Goal: Find specific page/section: Find specific page/section

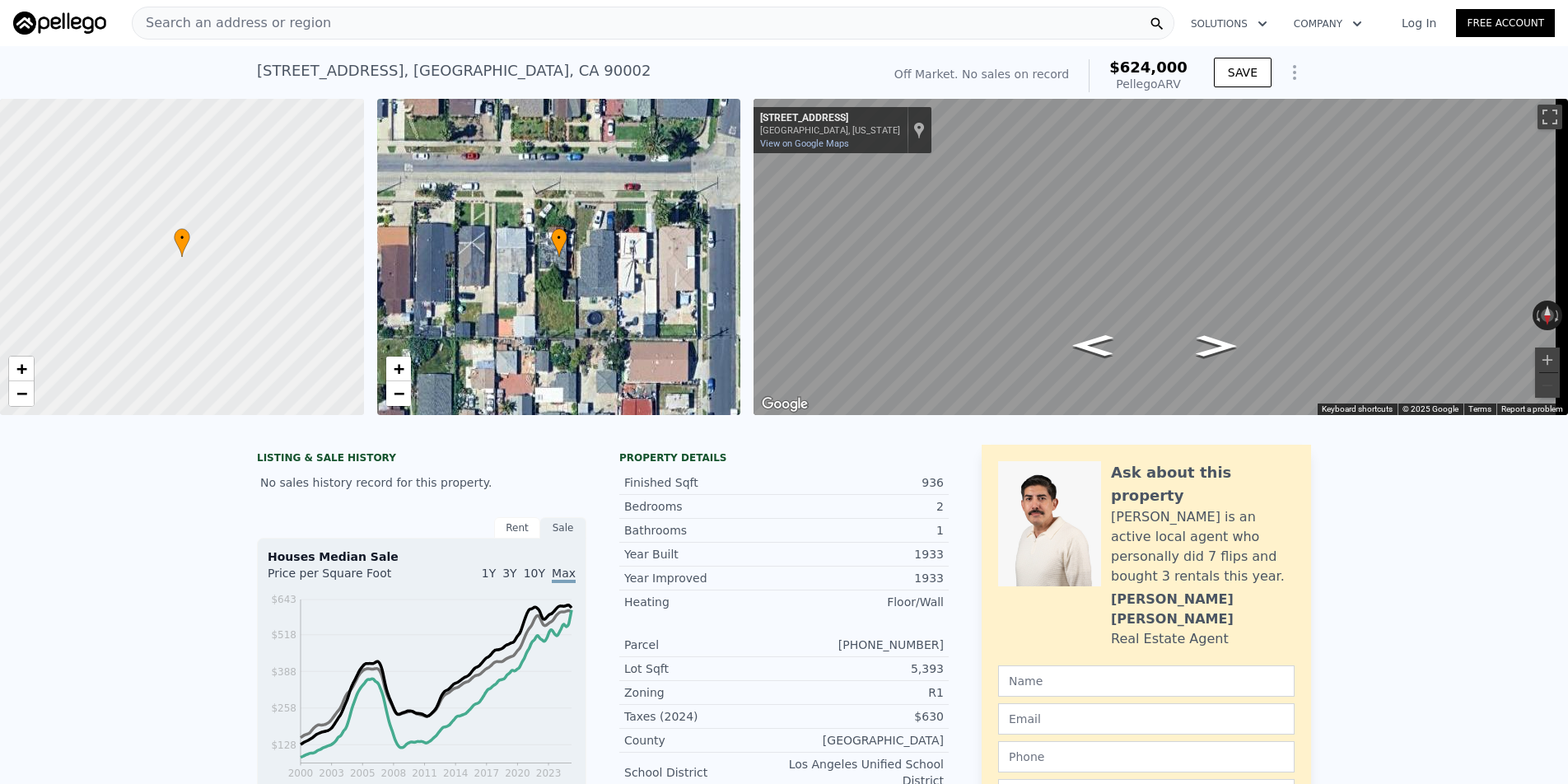
click at [282, 28] on span "Search an address or region" at bounding box center [232, 22] width 198 height 20
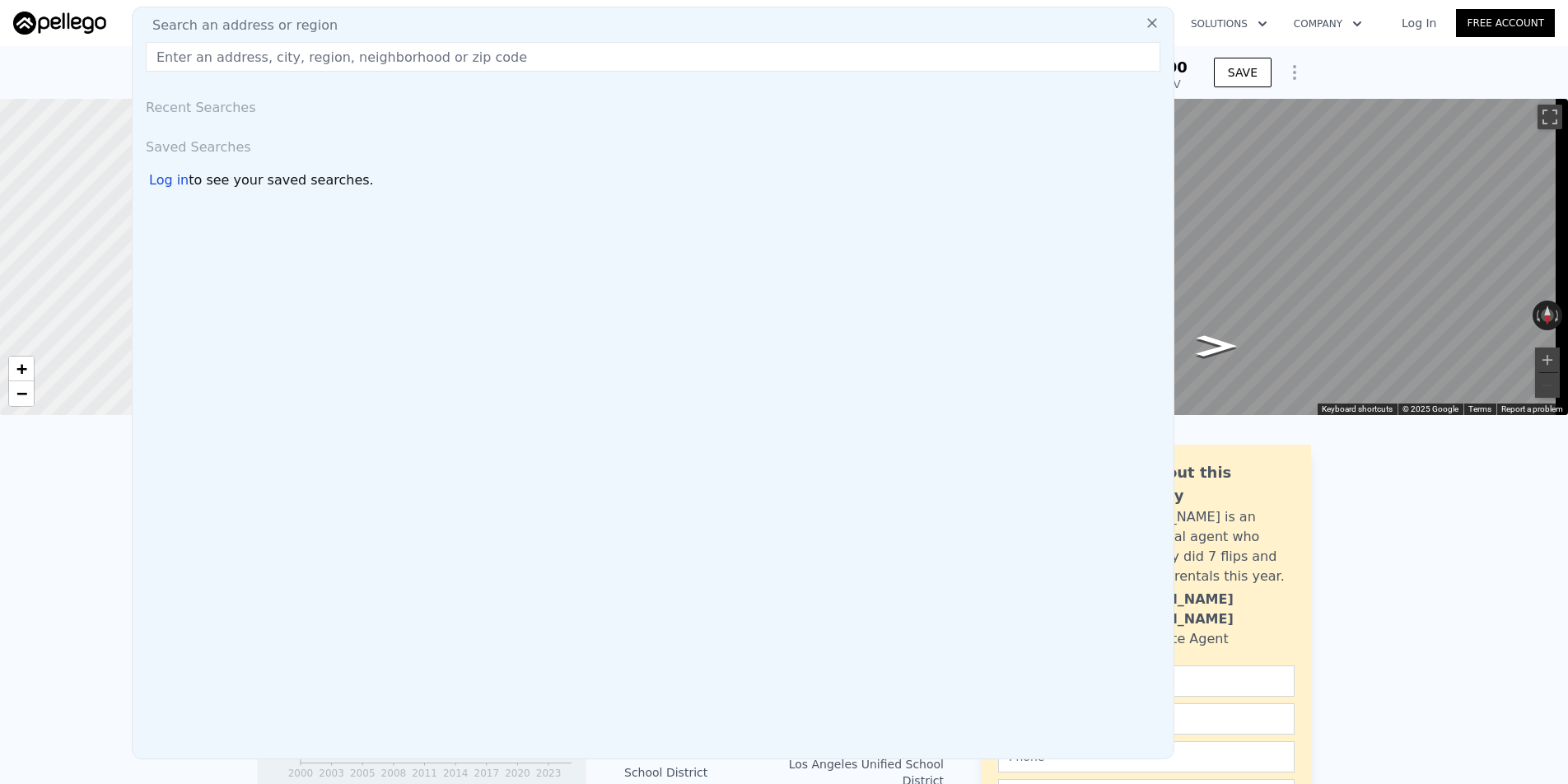
click at [284, 22] on span "Search an address or region" at bounding box center [239, 25] width 198 height 20
click at [277, 65] on input "text" at bounding box center [653, 56] width 1015 height 30
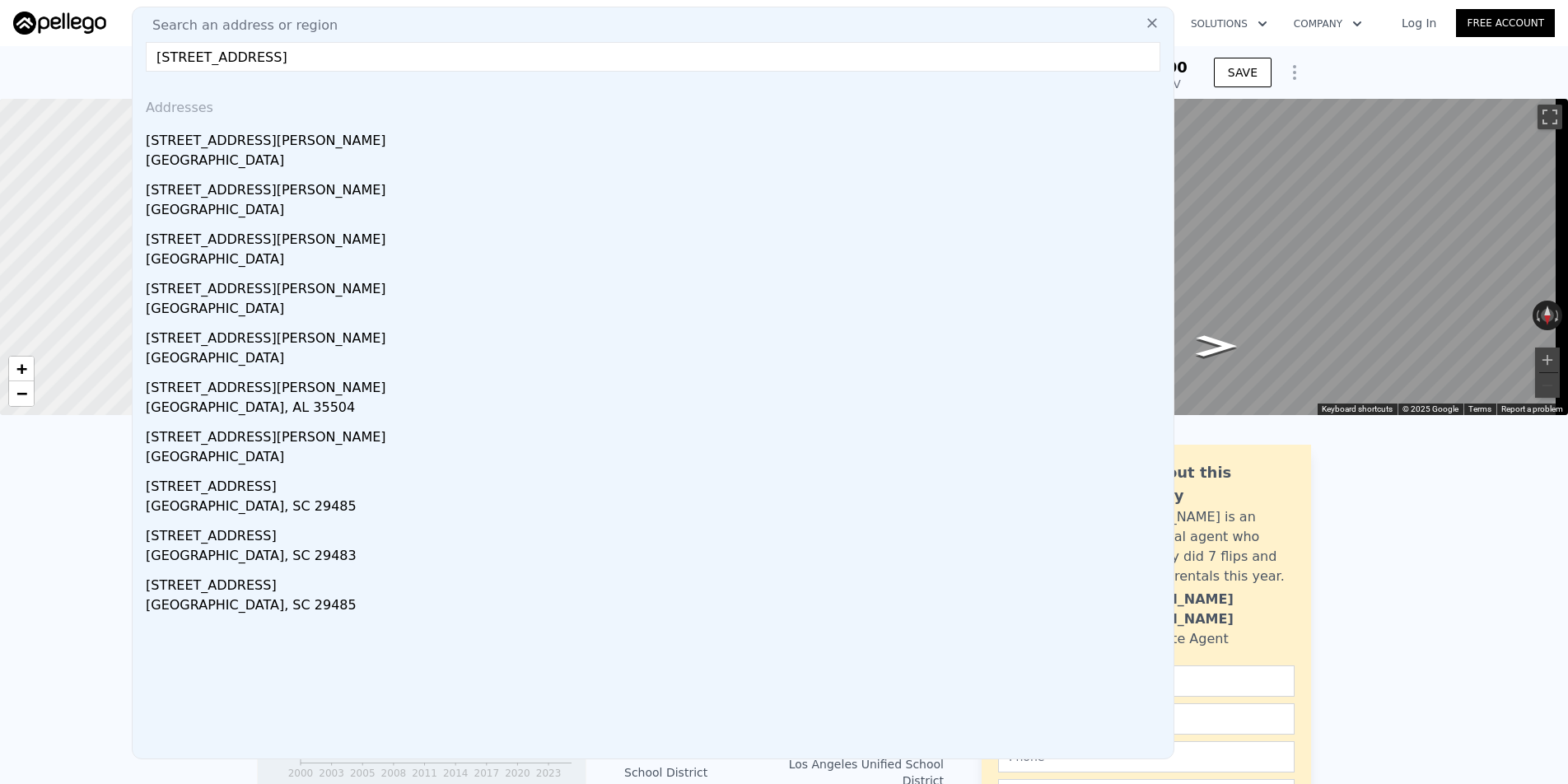
drag, startPoint x: 222, startPoint y: 56, endPoint x: 252, endPoint y: 75, distance: 35.5
click at [223, 56] on input "204 Falcon summerville, sc" at bounding box center [653, 56] width 1015 height 30
click at [251, 61] on input "204 Falcon rd summerville, sc" at bounding box center [653, 56] width 1015 height 30
type input "204 Falcon rd Summerville, sc"
click at [293, 121] on div "Addresses" at bounding box center [654, 104] width 1028 height 39
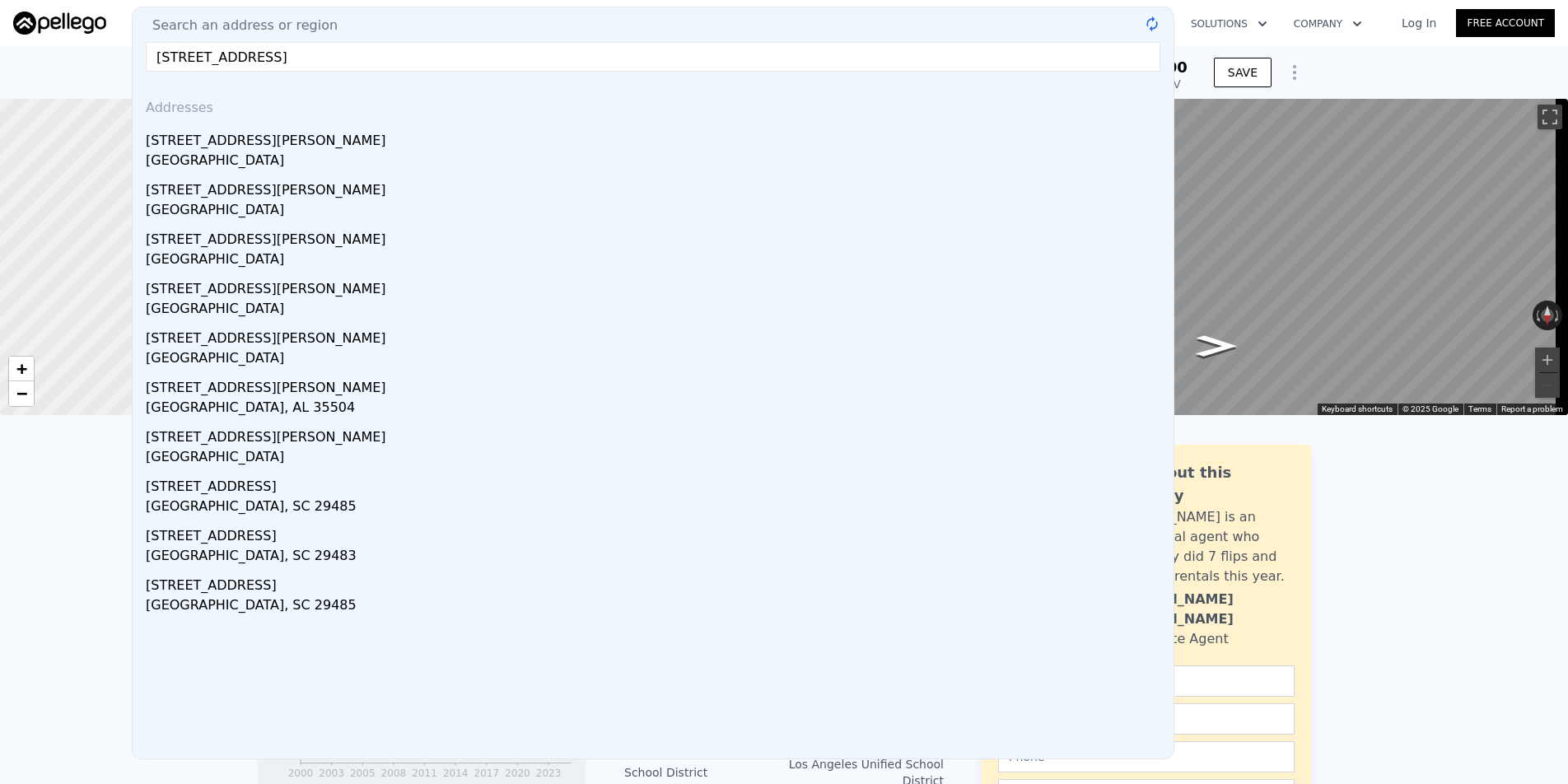
click at [256, 52] on input "204 Falcon rd Summerville, sc" at bounding box center [653, 56] width 1015 height 30
drag, startPoint x: 368, startPoint y: 52, endPoint x: 145, endPoint y: 34, distance: 223.7
click at [141, 52] on div "Search an address or region 204 Falcon rd Summerville, sc @keyframes spin { fro…" at bounding box center [653, 383] width 1043 height 752
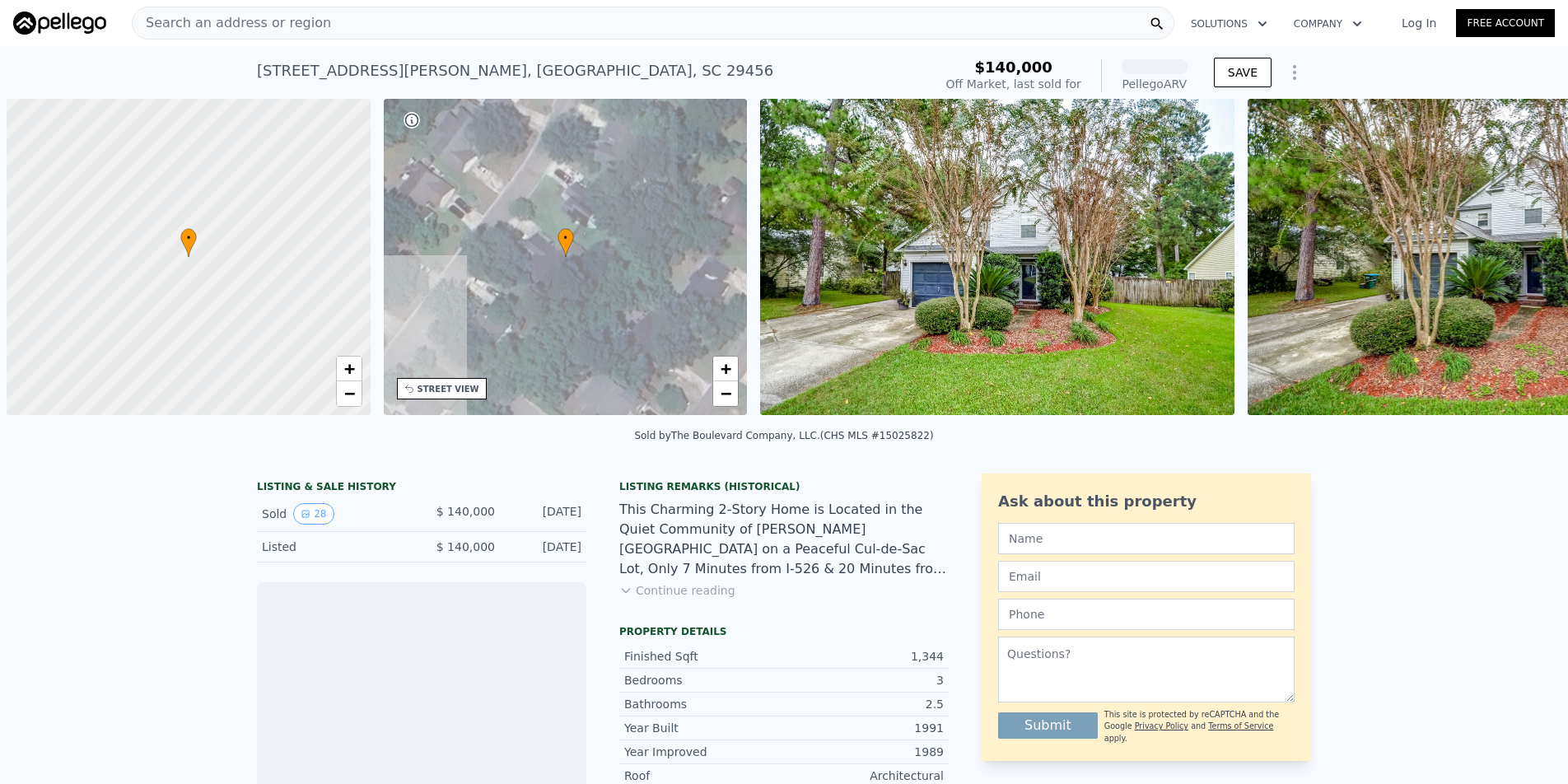
scroll to position [0, 7]
